Goal: Task Accomplishment & Management: Use online tool/utility

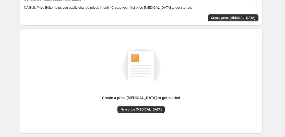
scroll to position [54, 0]
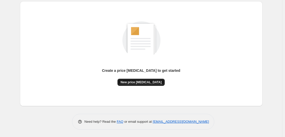
click at [142, 79] on button "New price [MEDICAL_DATA]" at bounding box center [140, 82] width 47 height 7
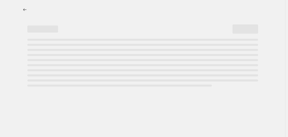
select select "percentage"
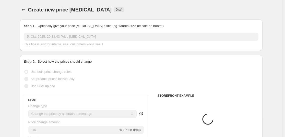
click at [55, 126] on input "-10" at bounding box center [73, 130] width 90 height 8
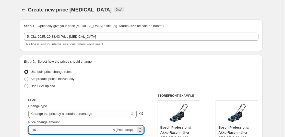
click at [54, 127] on input "-10" at bounding box center [69, 130] width 83 height 8
click at [54, 127] on input "Price change amount" at bounding box center [69, 130] width 83 height 8
click at [54, 127] on input "Price change amount" at bounding box center [78, 130] width 101 height 8
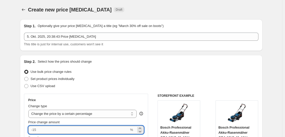
click at [54, 127] on input "Price change amount" at bounding box center [78, 130] width 101 height 8
click at [55, 130] on input "Price change amount" at bounding box center [78, 130] width 101 height 8
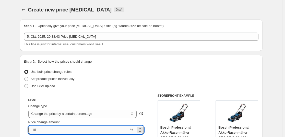
type input "0"
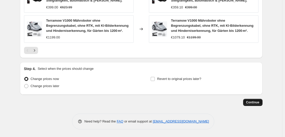
type input "-35"
click at [259, 100] on button "Continue" at bounding box center [252, 102] width 19 height 7
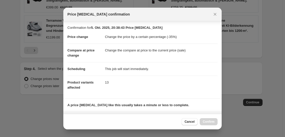
scroll to position [78, 0]
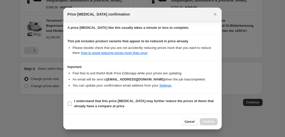
click at [158, 98] on label "I understand that this price [MEDICAL_DATA] may further reduce the prices of it…" at bounding box center [142, 104] width 150 height 12
click at [72, 102] on input "I understand that this price [MEDICAL_DATA] may further reduce the prices of it…" at bounding box center [70, 104] width 4 height 4
checkbox input "true"
click at [203, 117] on div "Cancel Confirm" at bounding box center [142, 122] width 158 height 16
click at [203, 118] on div "Cancel Confirm" at bounding box center [142, 122] width 158 height 16
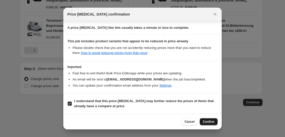
click at [205, 120] on button "Confirm" at bounding box center [209, 122] width 18 height 7
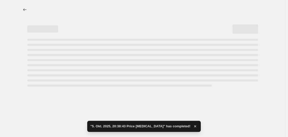
select select "percentage"
